Goal: Task Accomplishment & Management: Use online tool/utility

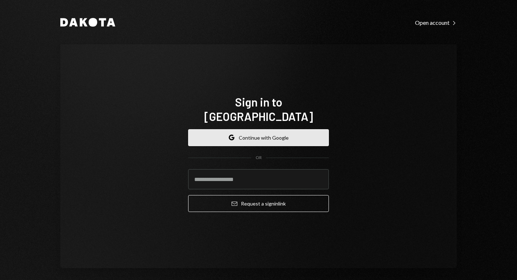
click at [271, 131] on button "Google Continue with Google" at bounding box center [258, 137] width 141 height 17
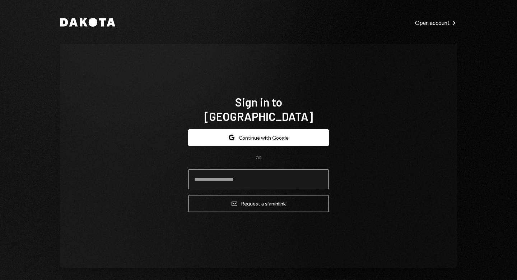
click at [269, 169] on input "email" at bounding box center [258, 179] width 141 height 20
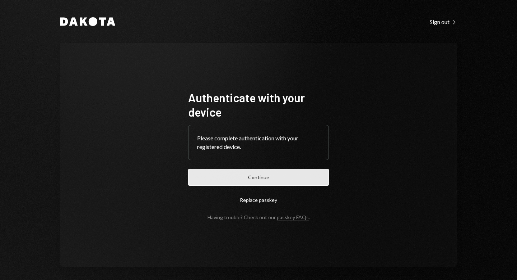
click at [248, 176] on button "Continue" at bounding box center [258, 177] width 141 height 17
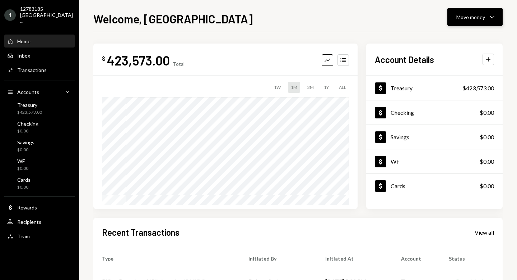
click at [465, 22] on button "Move money Caret Down" at bounding box center [475, 17] width 55 height 18
click at [459, 39] on div "Send" at bounding box center [469, 39] width 52 height 8
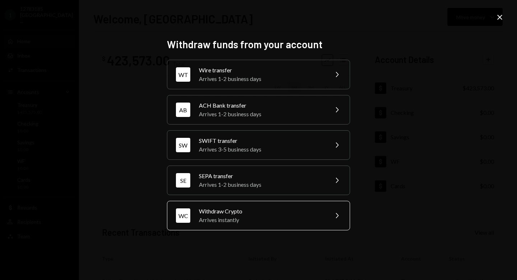
click at [280, 217] on div "Arrives instantly" at bounding box center [261, 219] width 125 height 9
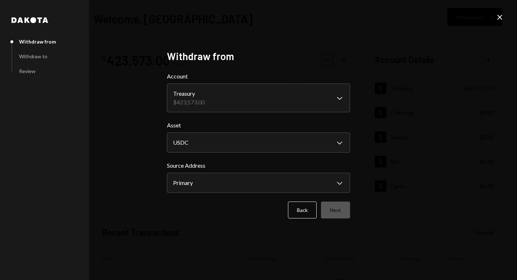
click at [328, 99] on body "1 12783185 [GEOGRAPHIC_DATA] ... Caret Down Home Home Inbox Inbox Activities Tr…" at bounding box center [258, 140] width 517 height 280
click at [335, 207] on button "Next" at bounding box center [335, 209] width 29 height 17
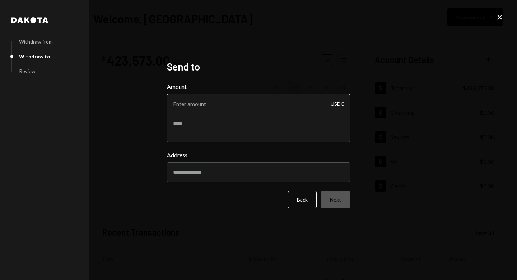
click at [300, 109] on input "Amount" at bounding box center [258, 104] width 183 height 20
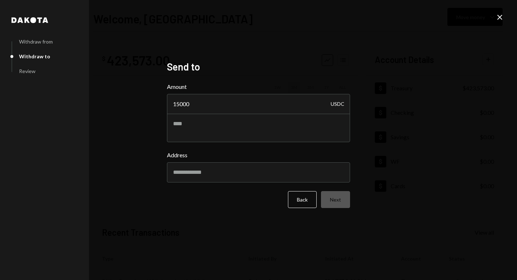
type input "15000"
click at [194, 127] on textarea at bounding box center [258, 127] width 183 height 29
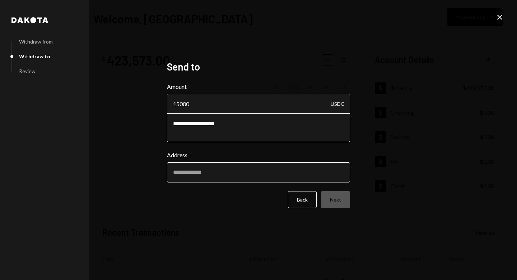
type textarea "**********"
click at [196, 175] on input "Address" at bounding box center [258, 172] width 183 height 20
click at [277, 166] on input "Address" at bounding box center [258, 172] width 183 height 20
paste input "**********"
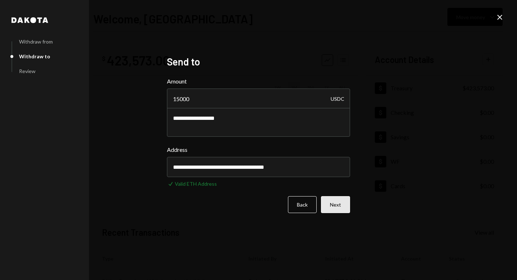
type input "**********"
click at [332, 205] on button "Next" at bounding box center [335, 204] width 29 height 17
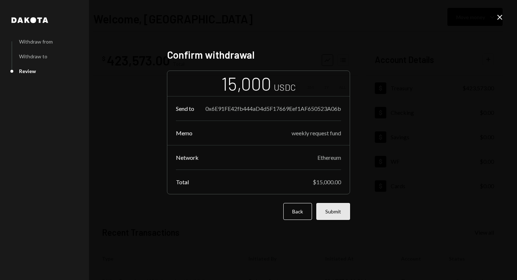
click at [332, 213] on button "Submit" at bounding box center [334, 211] width 34 height 17
